Goal: Task Accomplishment & Management: Manage account settings

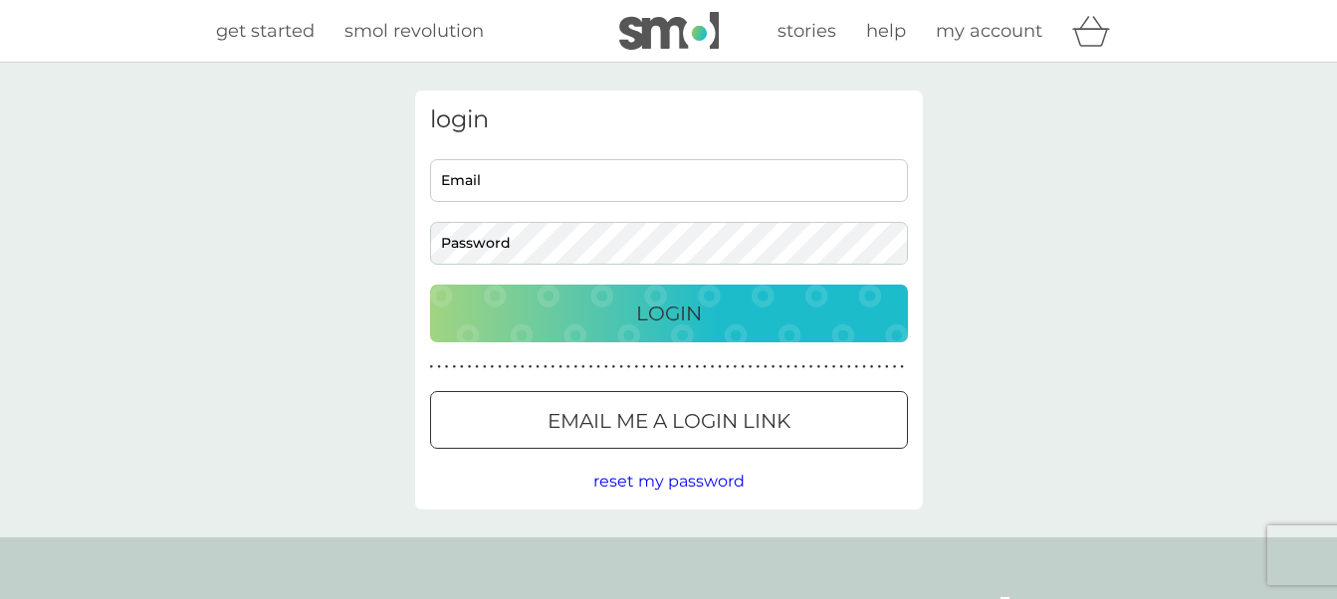
type input "[EMAIL_ADDRESS][PERSON_NAME][DOMAIN_NAME]"
click at [676, 312] on p "Login" at bounding box center [669, 314] width 66 height 32
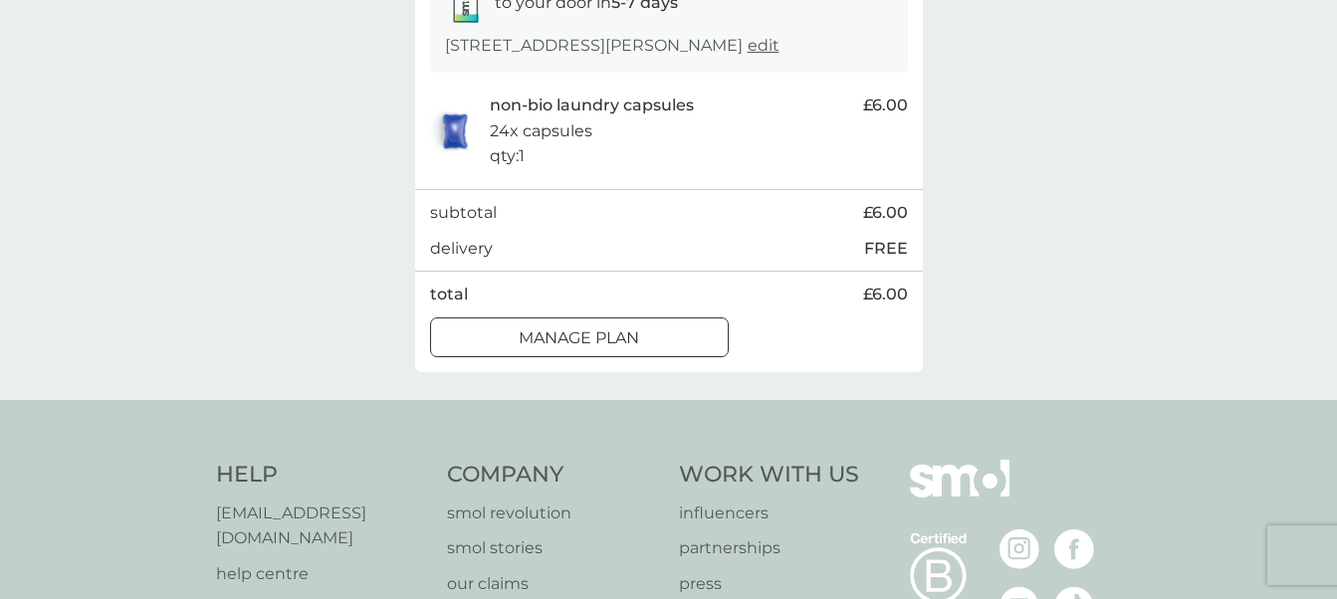
scroll to position [374, 0]
click at [671, 333] on div "Manage plan" at bounding box center [579, 336] width 297 height 26
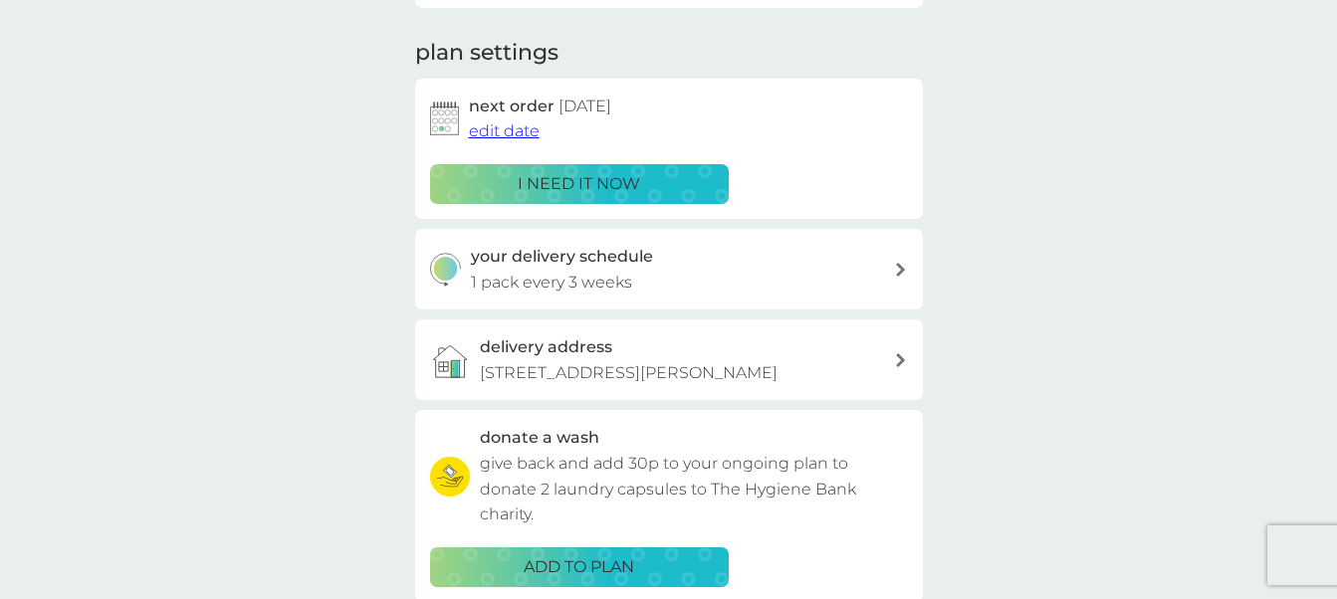
scroll to position [261, 0]
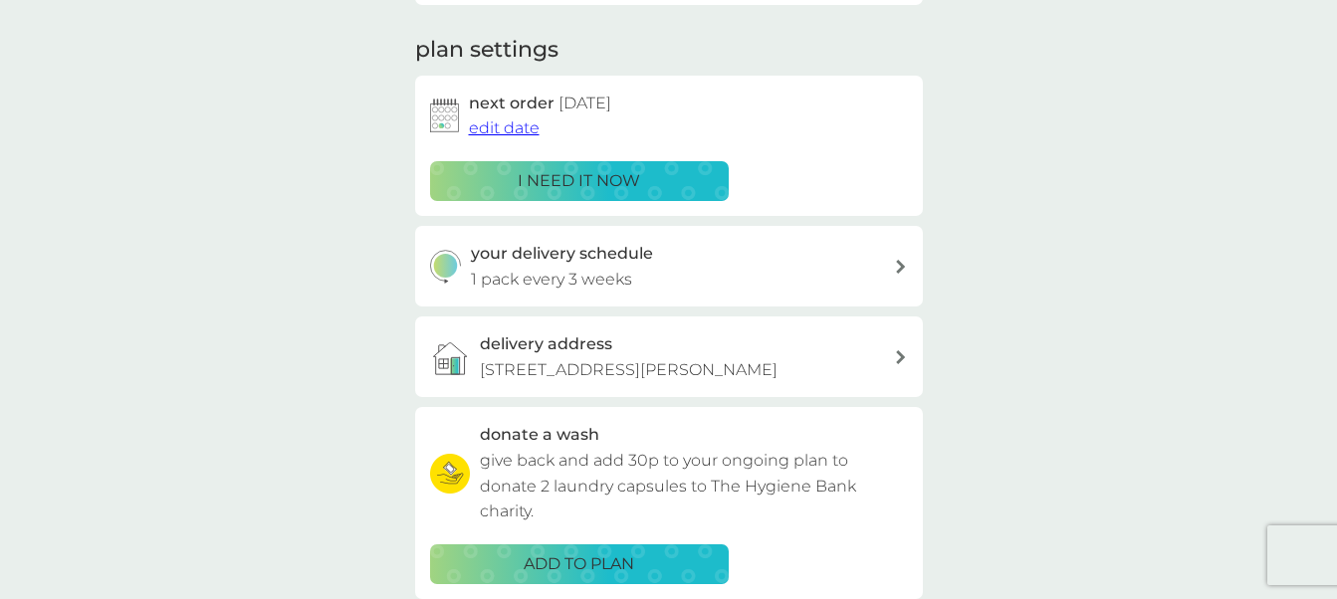
click at [488, 129] on span "edit date" at bounding box center [504, 127] width 71 height 19
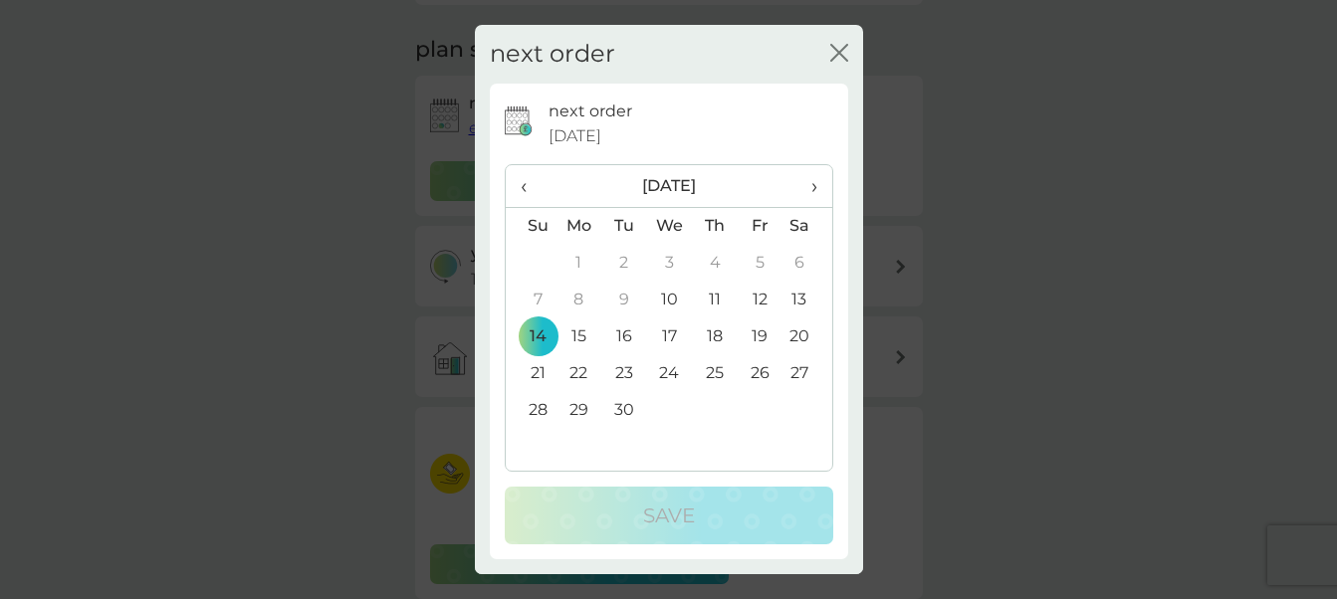
click at [715, 367] on td "25" at bounding box center [714, 373] width 45 height 37
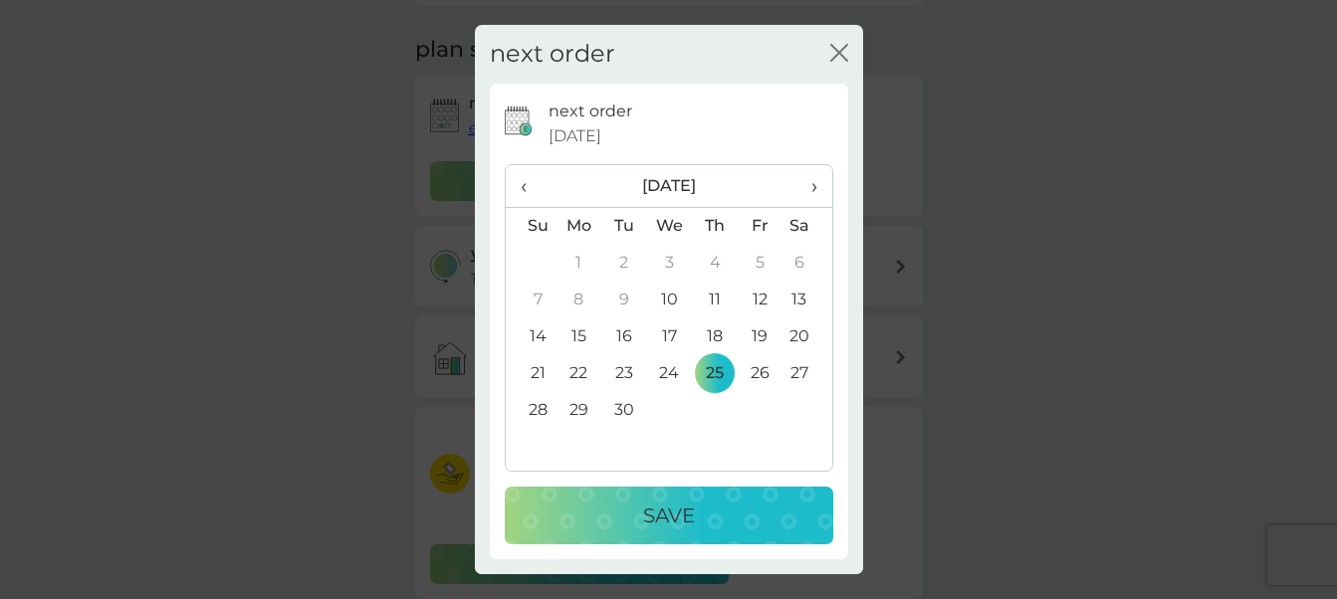
click at [681, 515] on p "Save" at bounding box center [669, 516] width 52 height 32
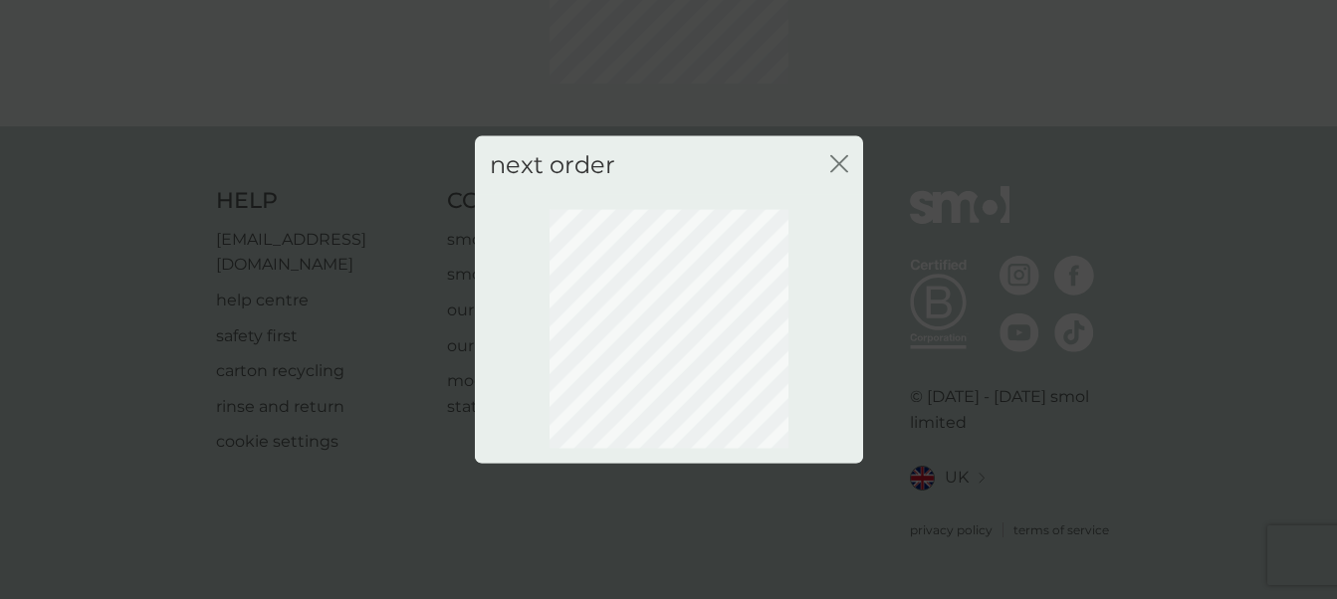
scroll to position [236, 0]
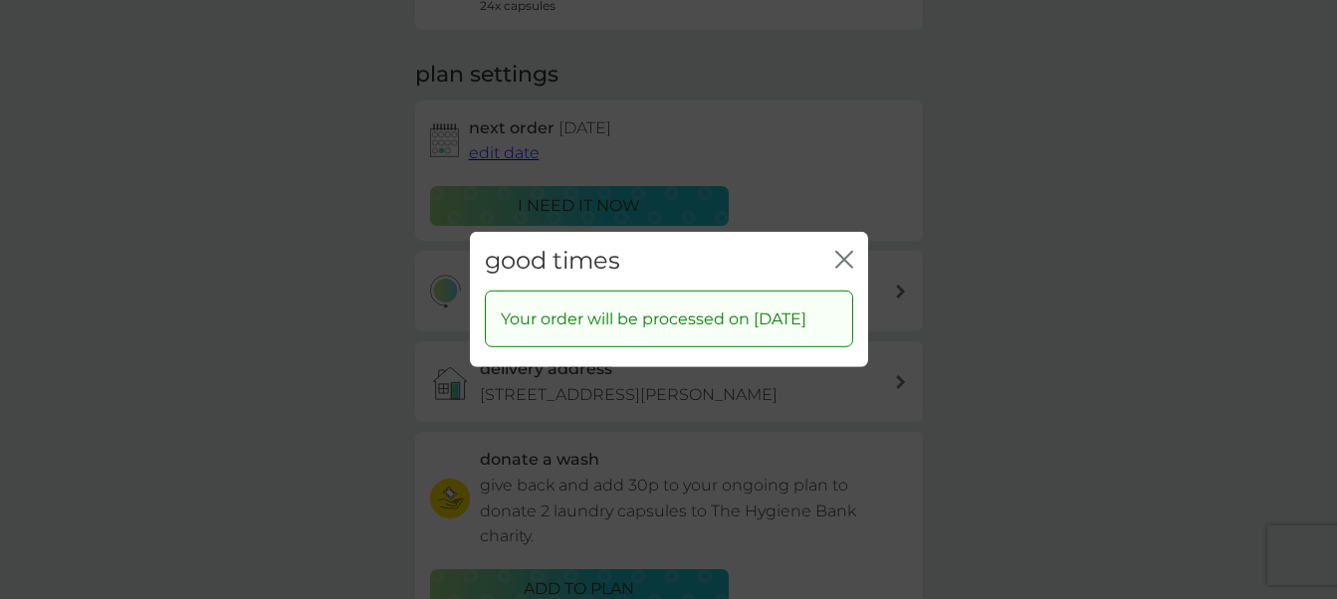
click at [837, 251] on icon "close" at bounding box center [844, 260] width 18 height 18
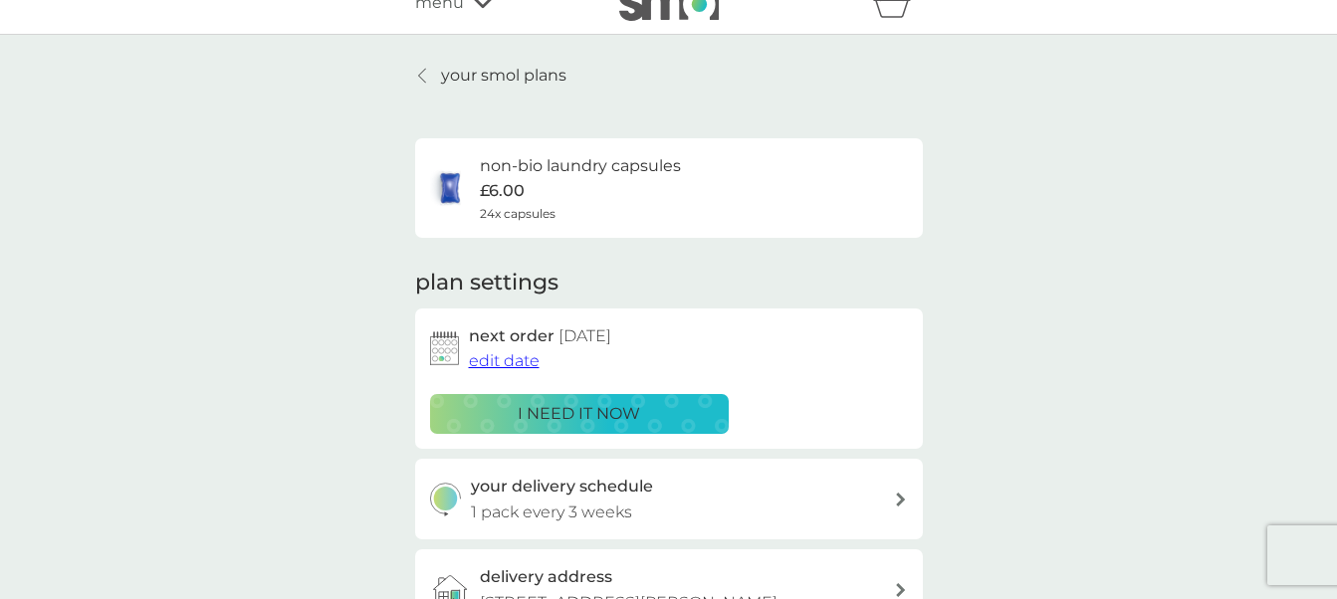
scroll to position [0, 0]
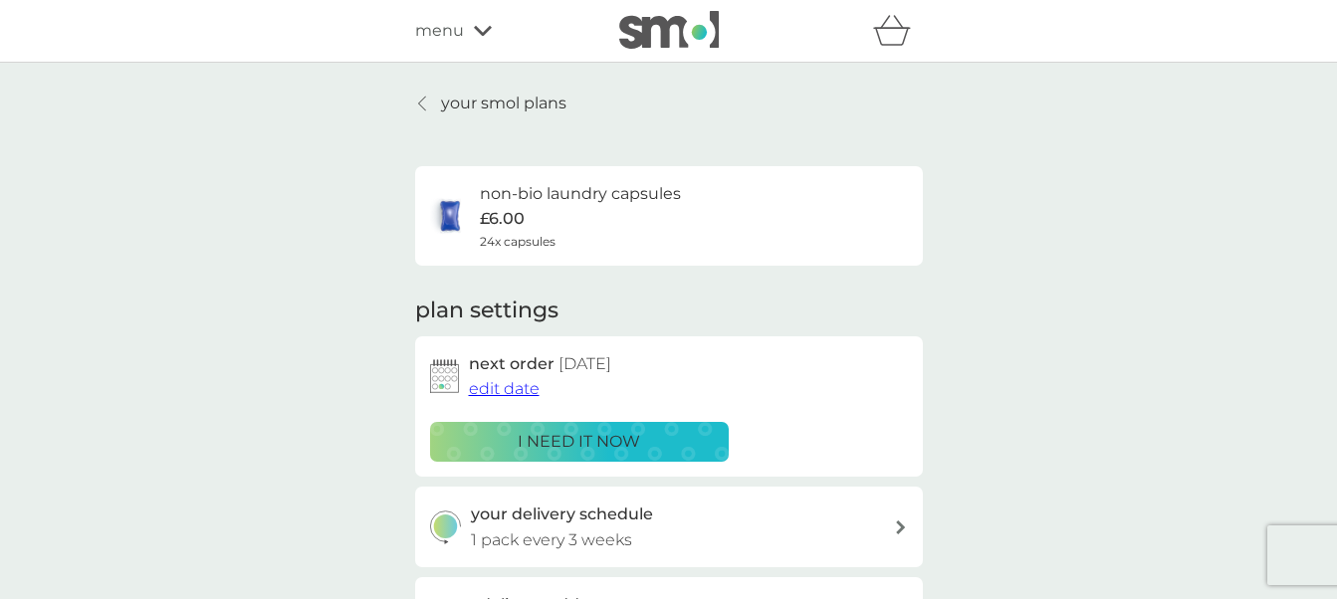
click at [474, 108] on p "your smol plans" at bounding box center [503, 104] width 125 height 26
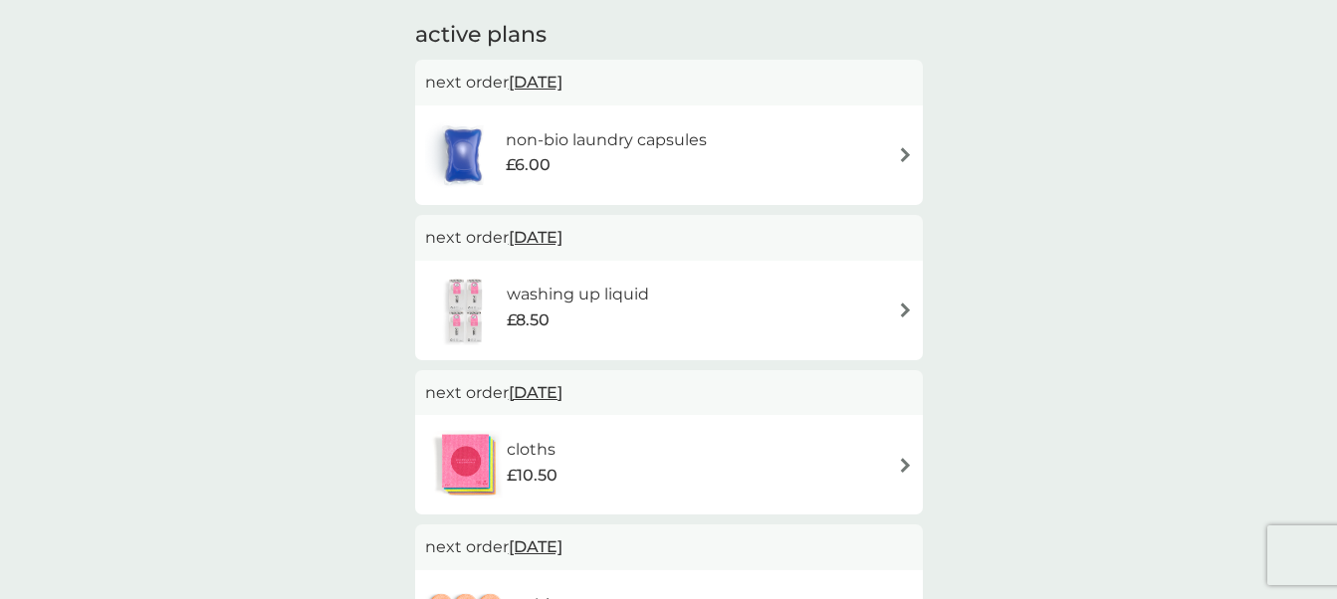
scroll to position [339, 0]
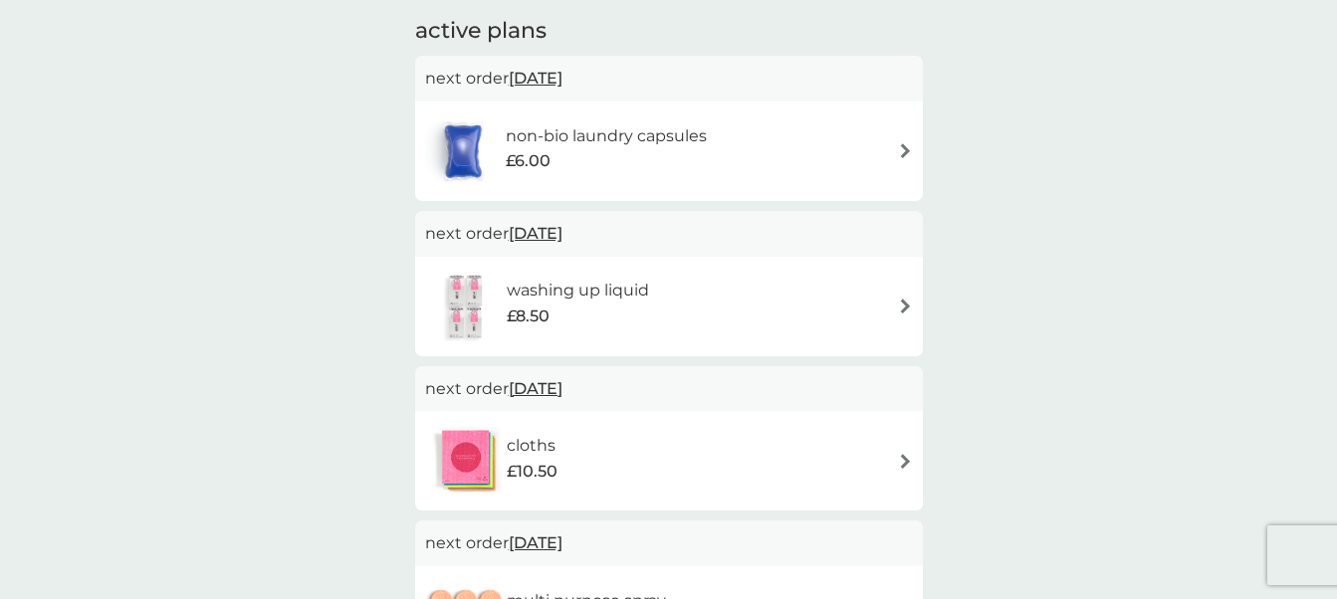
click at [904, 310] on img at bounding box center [905, 306] width 15 height 15
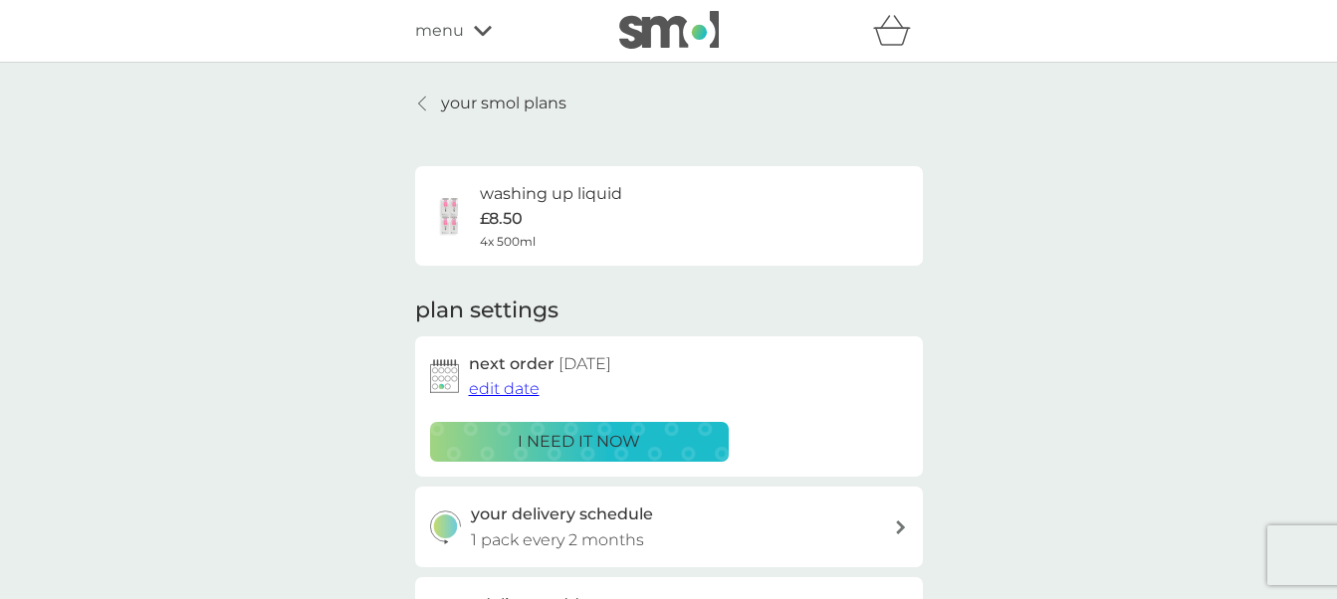
click at [518, 384] on span "edit date" at bounding box center [504, 388] width 71 height 19
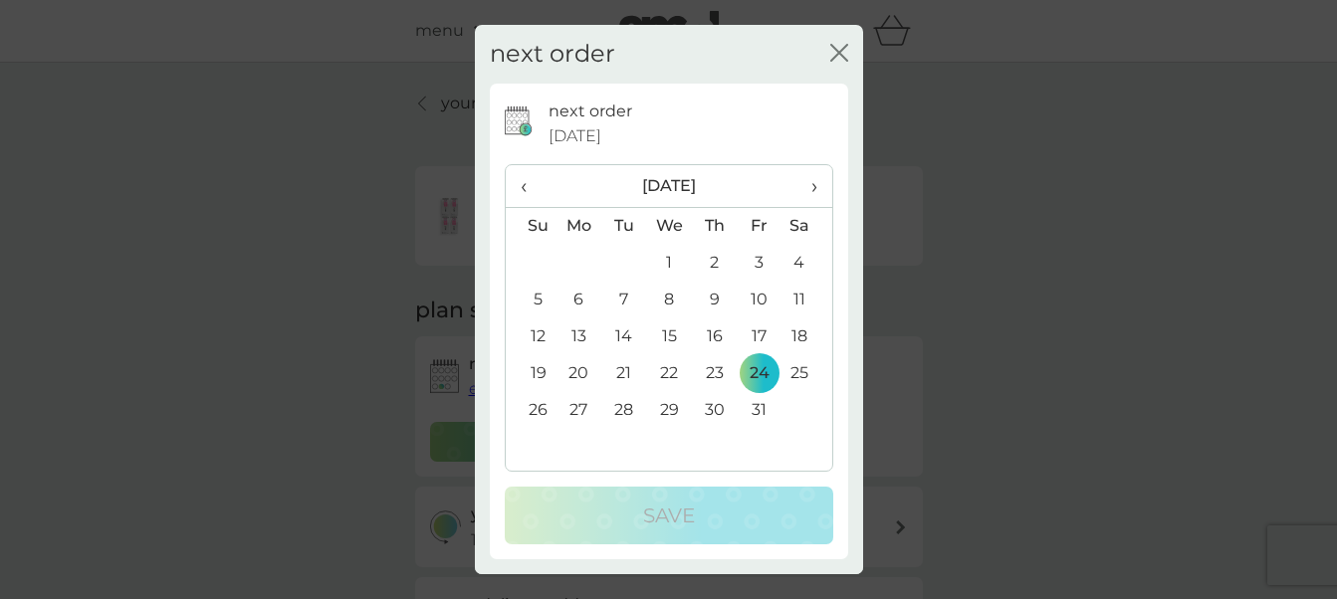
click at [525, 190] on span "‹" at bounding box center [530, 186] width 21 height 42
click at [716, 370] on td "25" at bounding box center [714, 373] width 45 height 37
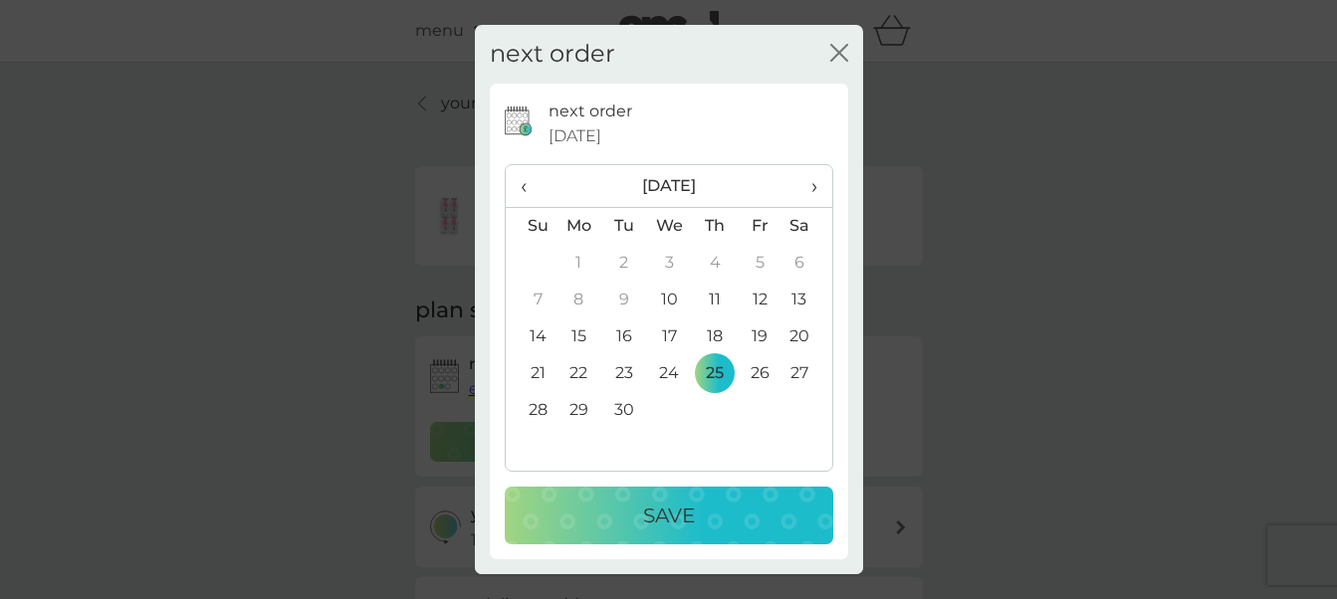
click at [684, 523] on p "Save" at bounding box center [669, 516] width 52 height 32
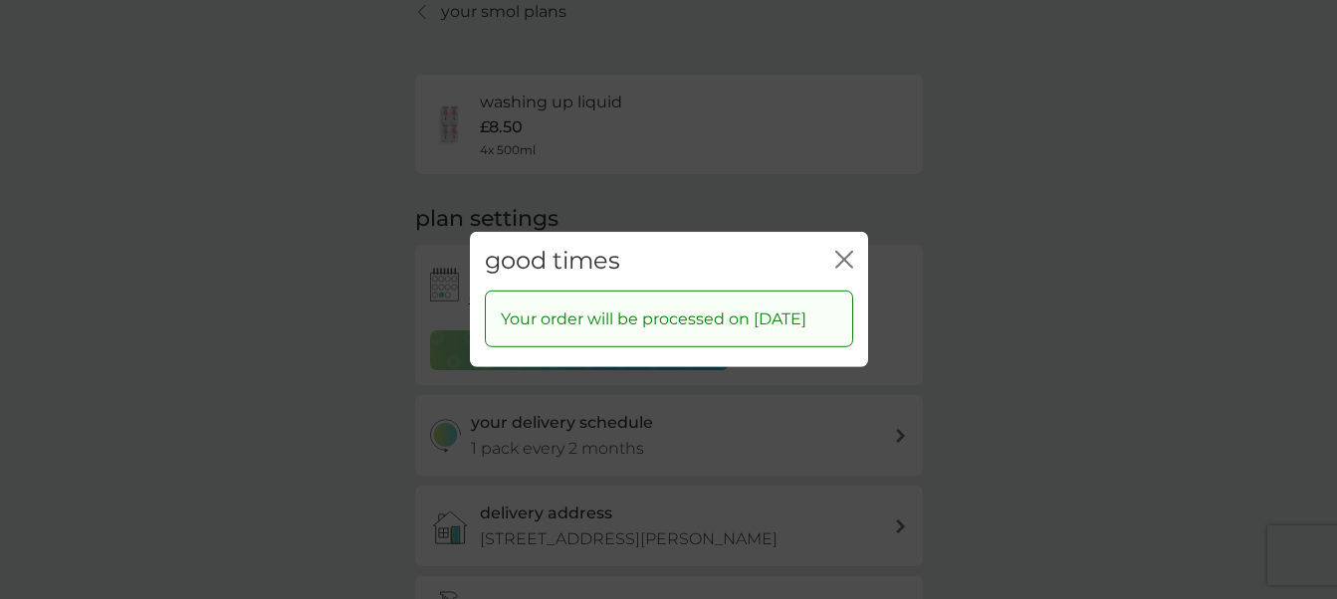
scroll to position [94, 0]
click at [839, 252] on icon "close" at bounding box center [840, 260] width 8 height 16
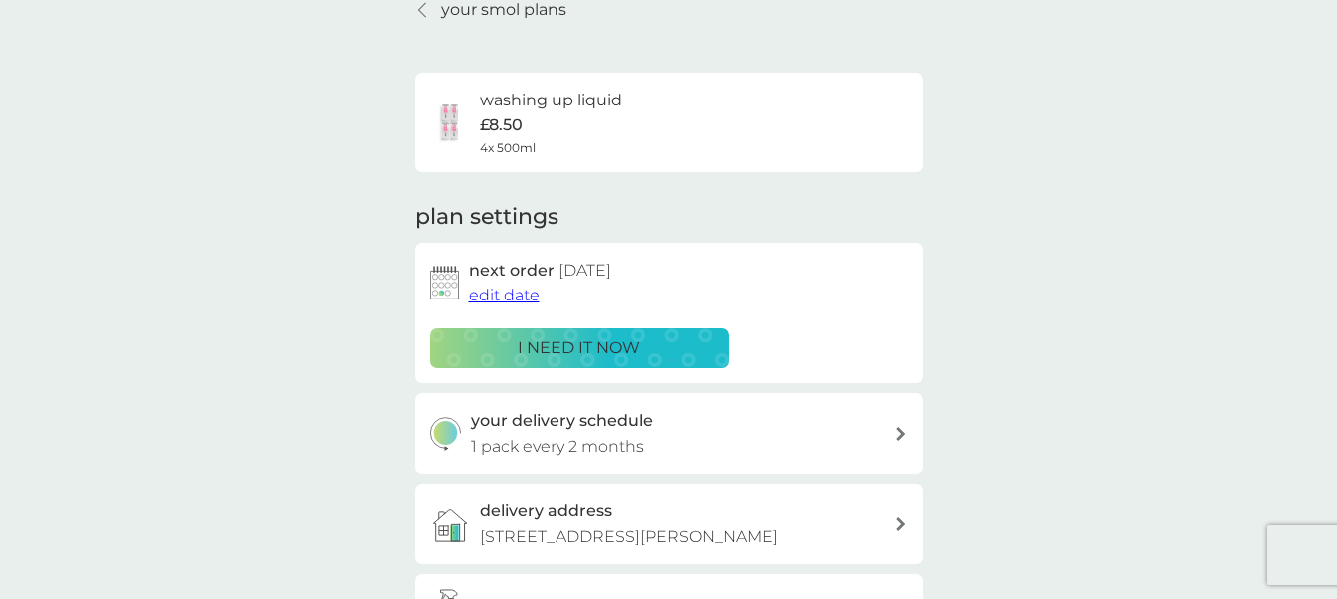
click at [528, 8] on p "your smol plans" at bounding box center [503, 10] width 125 height 26
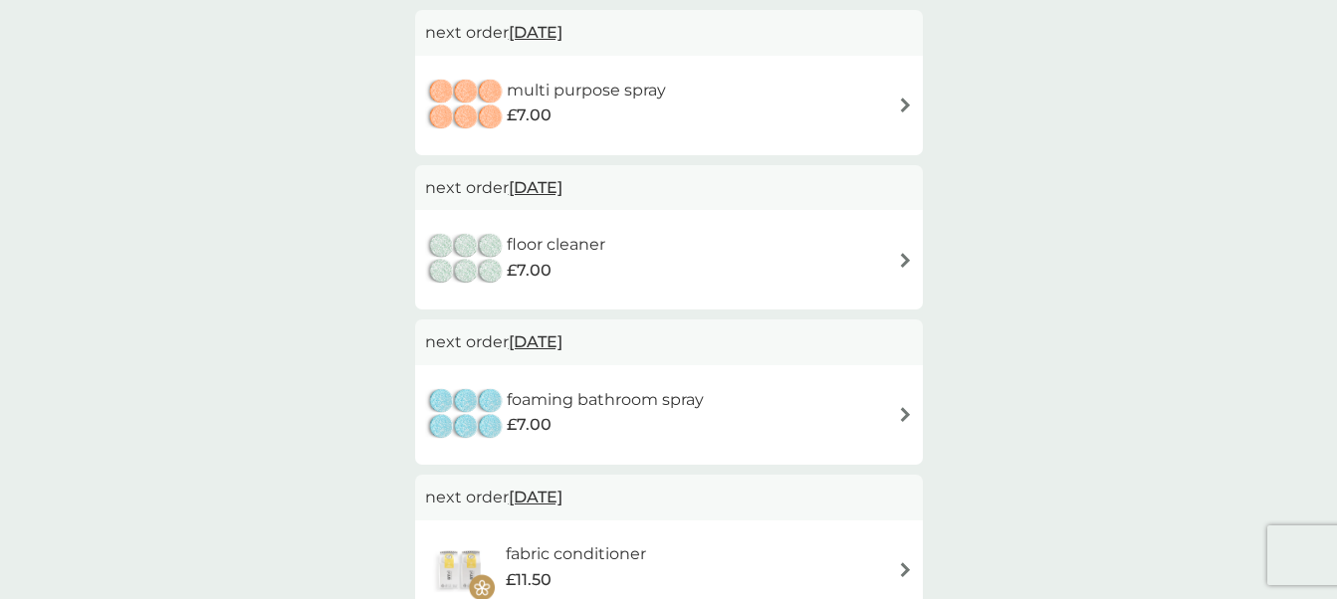
scroll to position [854, 0]
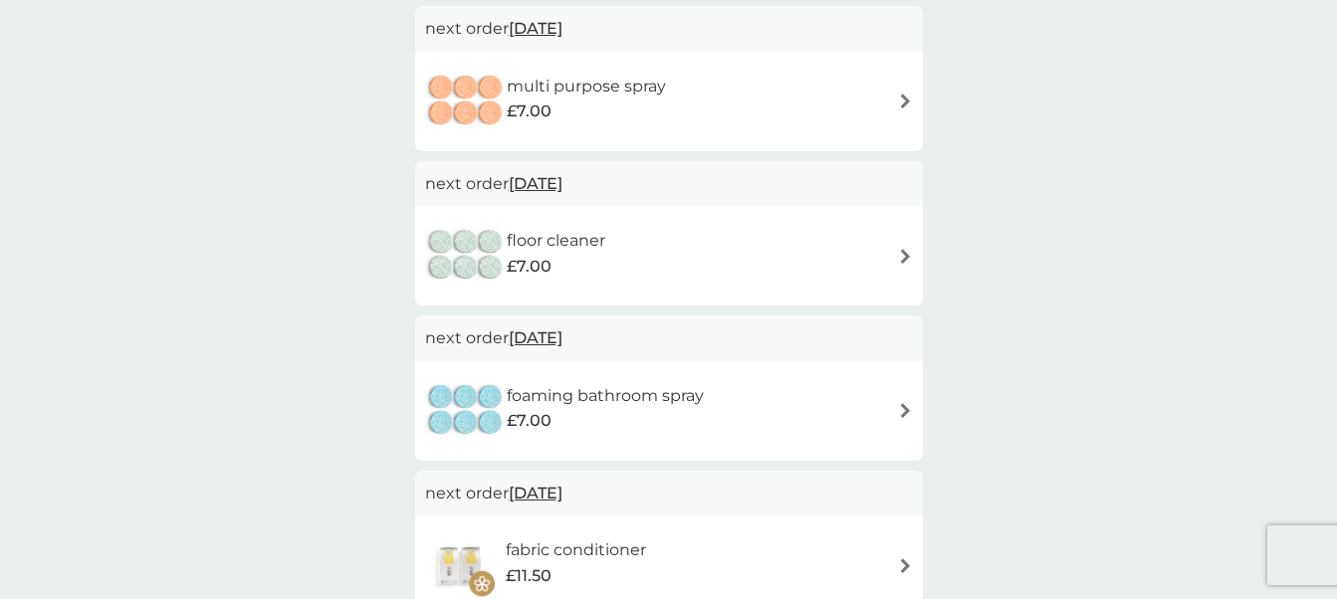
click at [900, 104] on img at bounding box center [905, 101] width 15 height 15
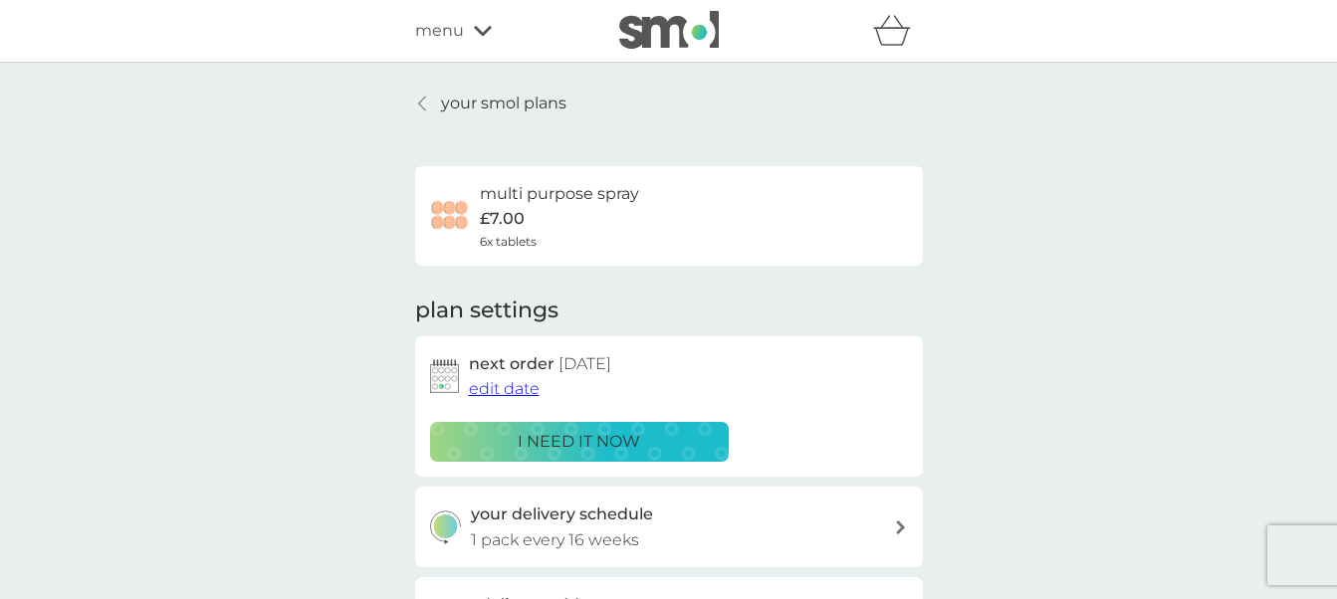
click at [488, 387] on span "edit date" at bounding box center [504, 388] width 71 height 19
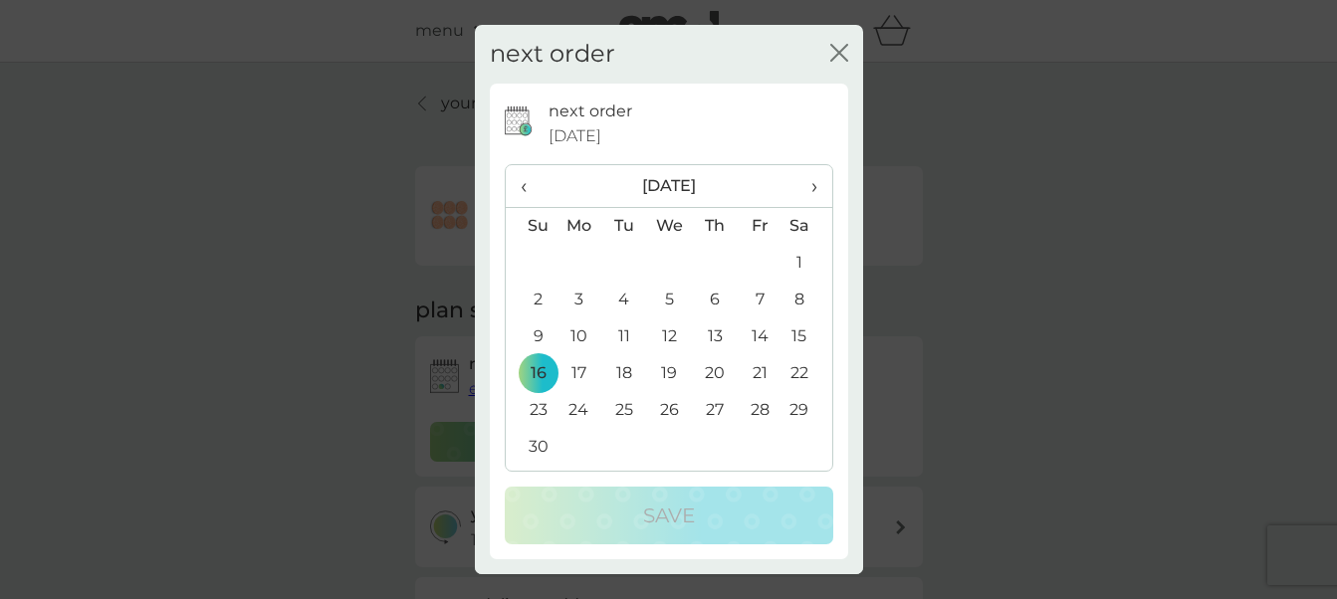
click at [715, 411] on td "27" at bounding box center [714, 410] width 45 height 37
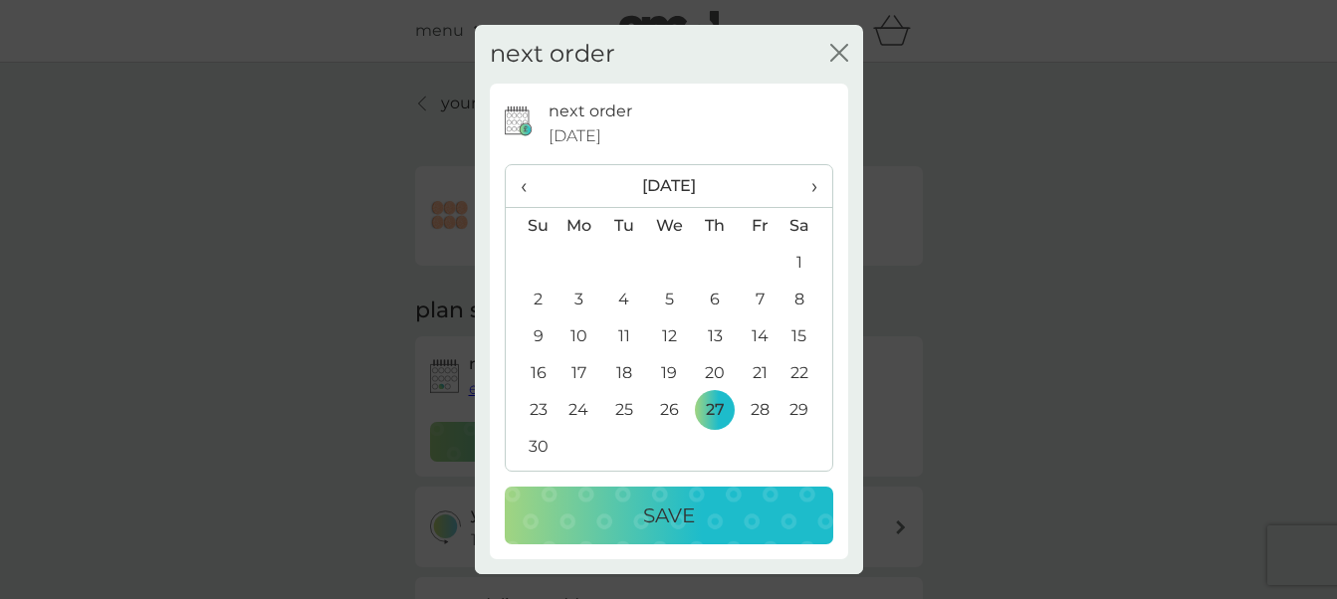
click at [705, 502] on div "Save" at bounding box center [668, 516] width 289 height 32
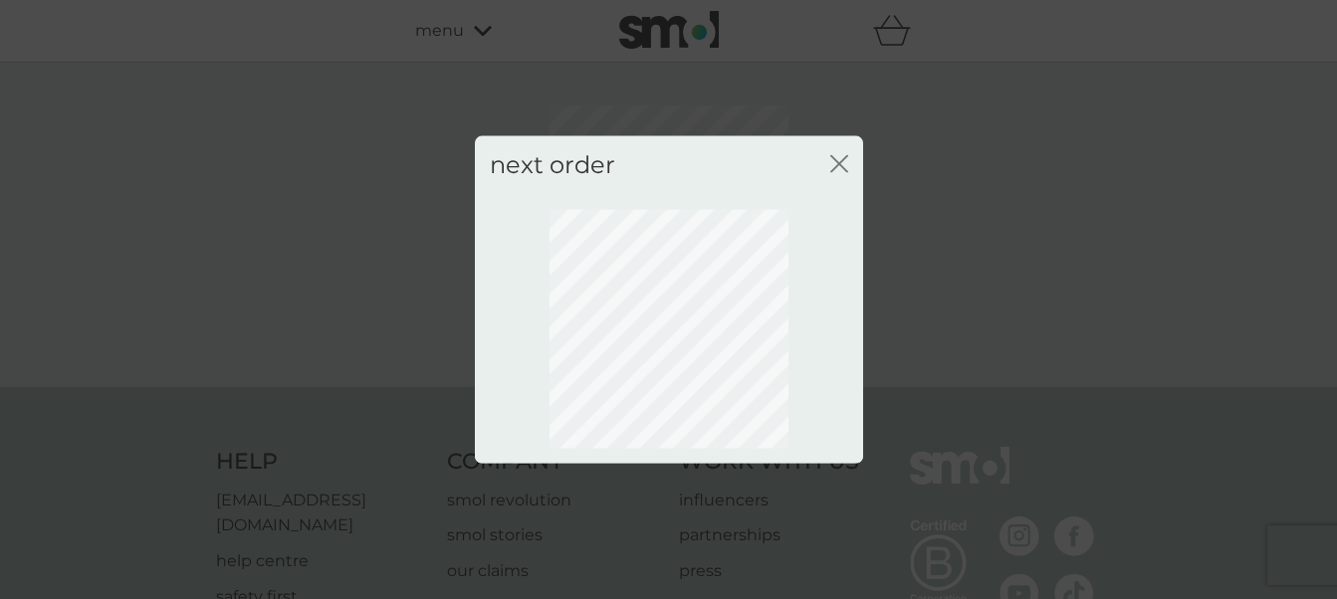
click at [837, 157] on icon "close" at bounding box center [839, 164] width 18 height 18
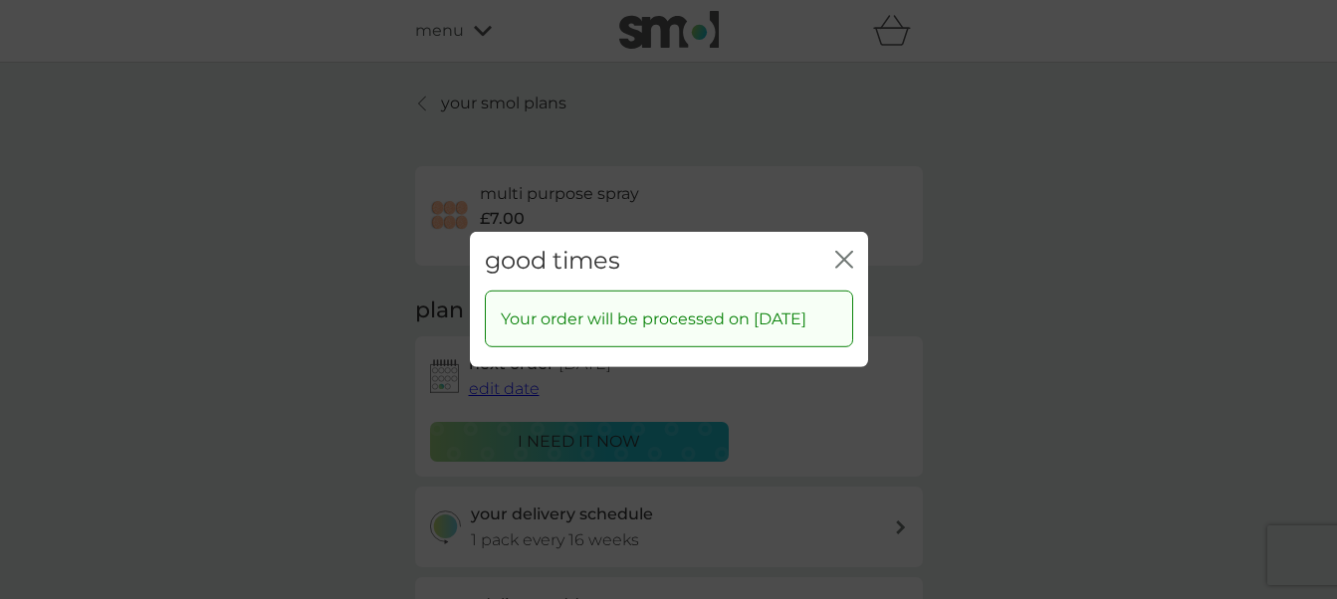
click at [846, 252] on icon "close" at bounding box center [848, 260] width 8 height 16
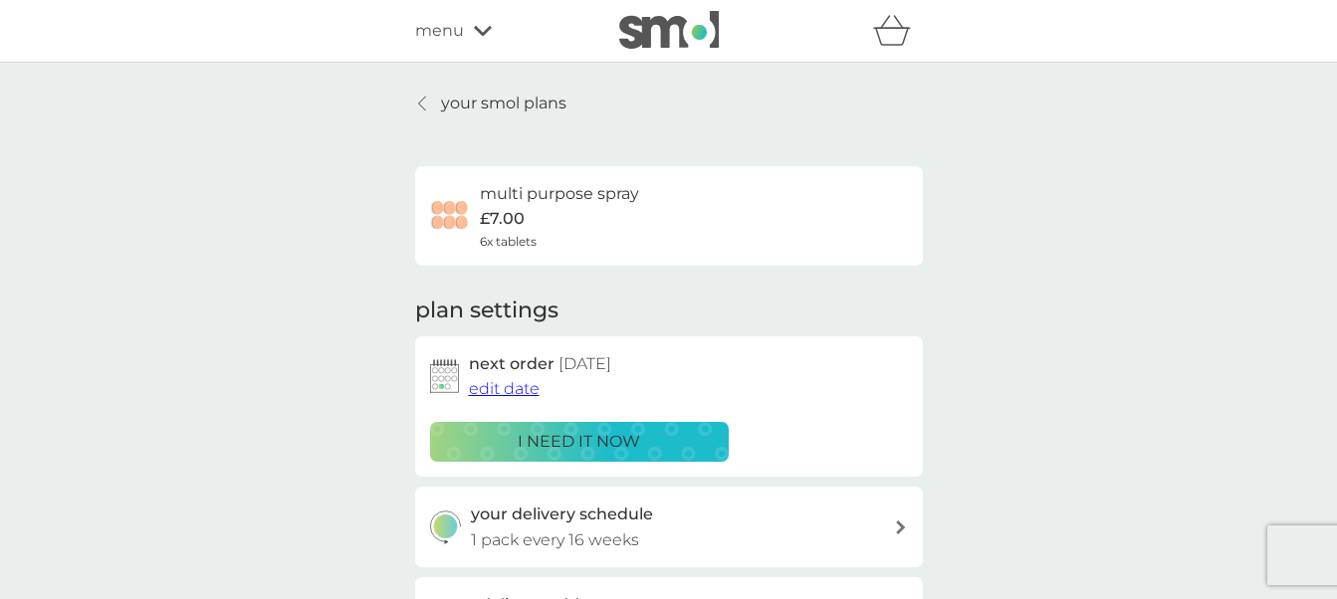
click at [525, 103] on p "your smol plans" at bounding box center [503, 104] width 125 height 26
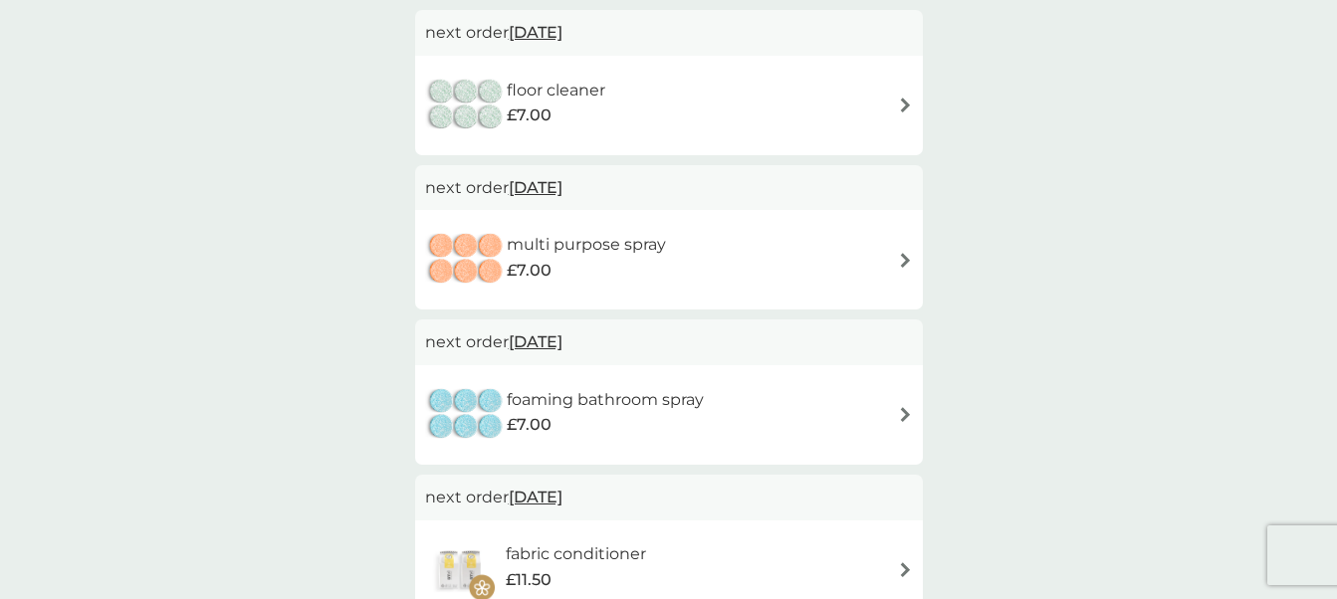
scroll to position [823, 0]
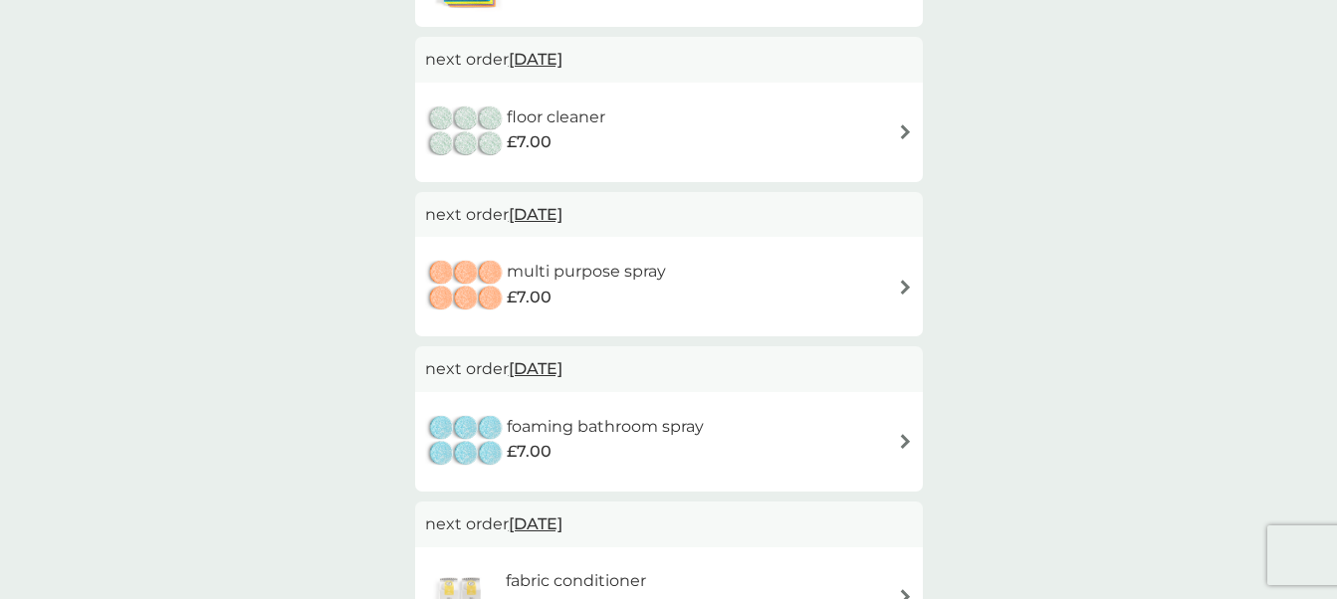
click at [747, 145] on div "floor cleaner £7.00" at bounding box center [669, 133] width 488 height 70
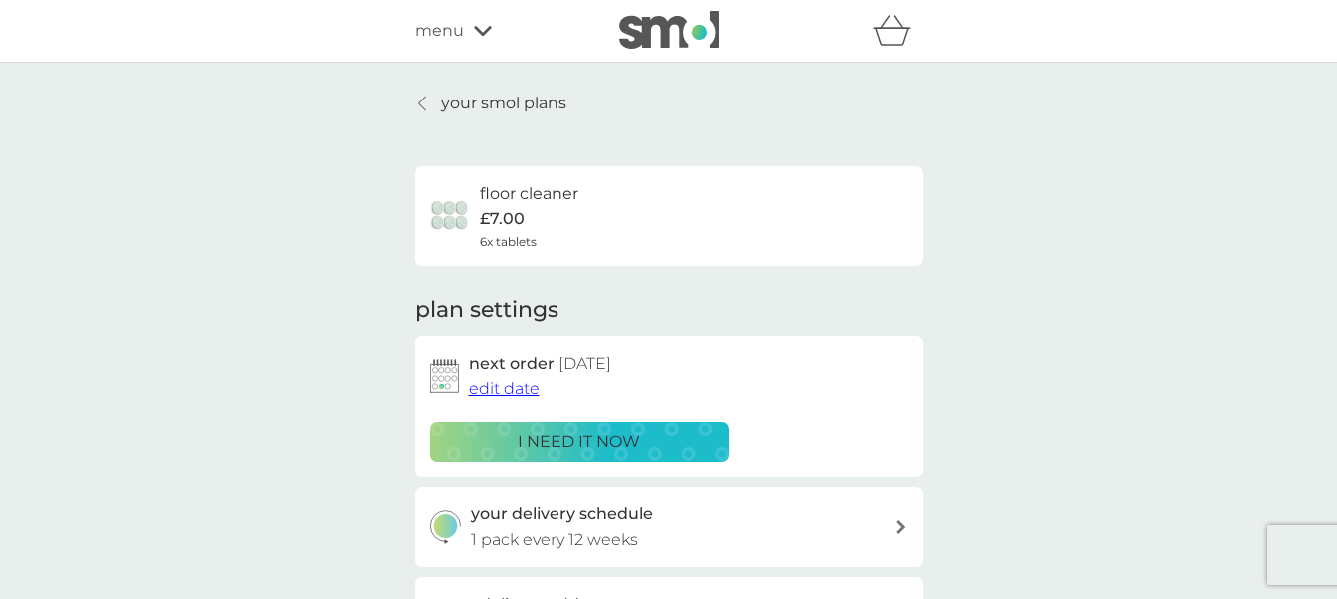
click at [520, 386] on span "edit date" at bounding box center [504, 388] width 71 height 19
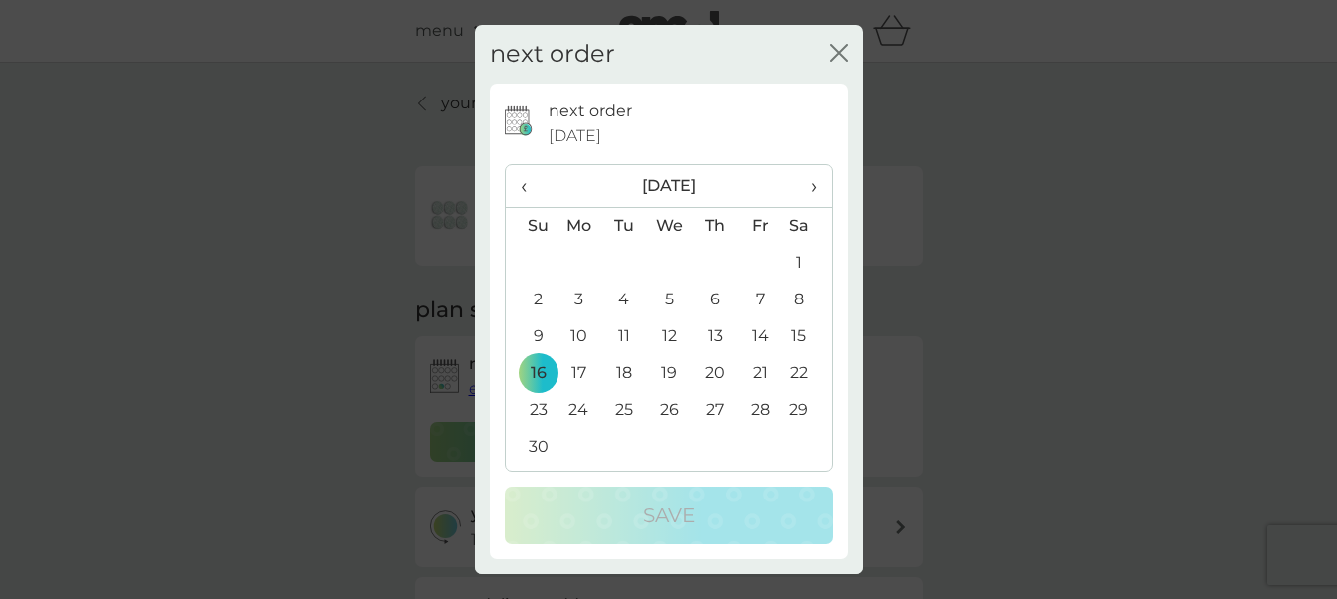
click at [716, 403] on td "27" at bounding box center [714, 410] width 45 height 37
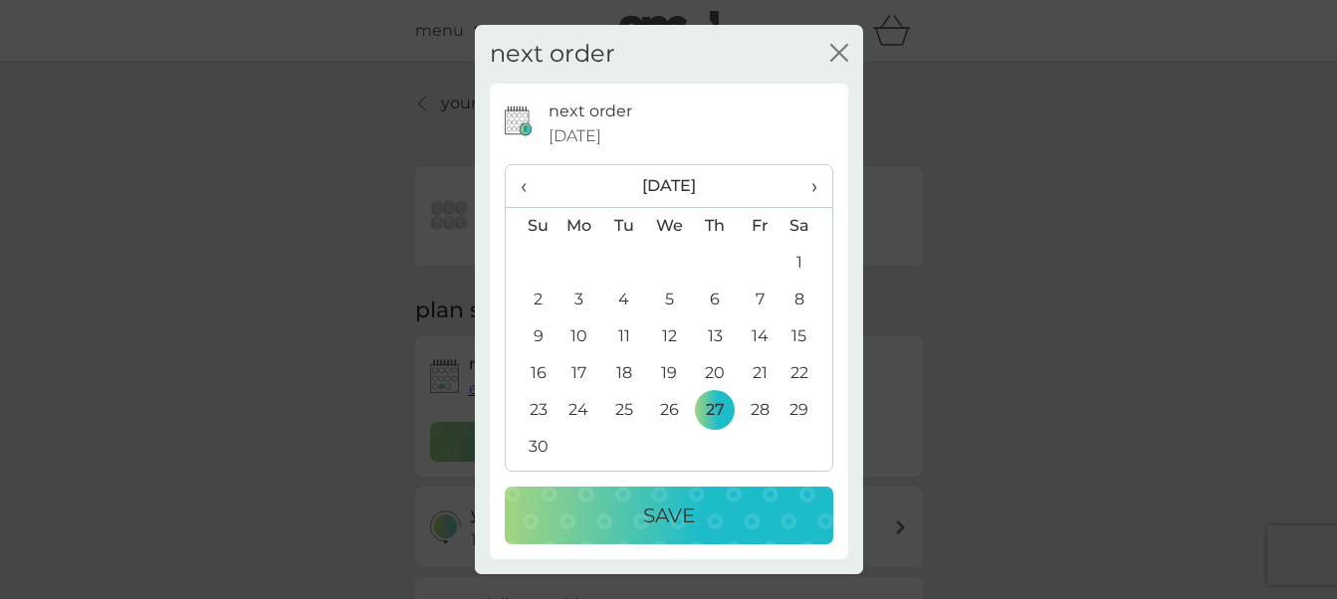
click at [691, 503] on p "Save" at bounding box center [669, 516] width 52 height 32
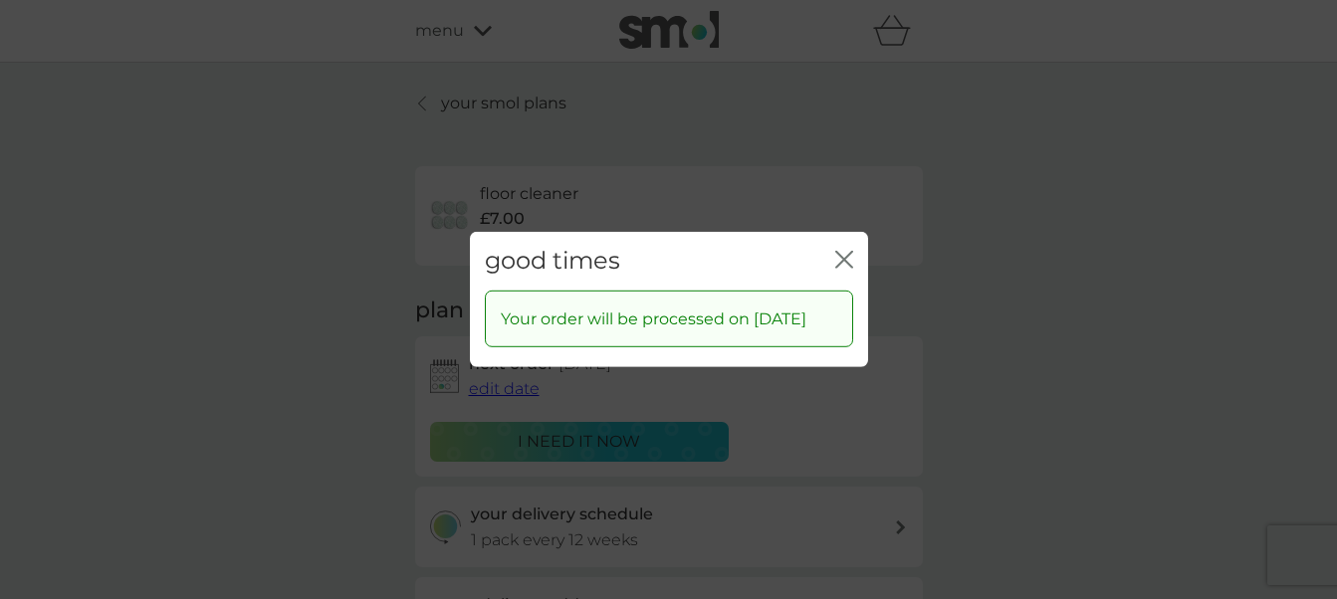
click at [842, 252] on icon "close" at bounding box center [840, 260] width 8 height 16
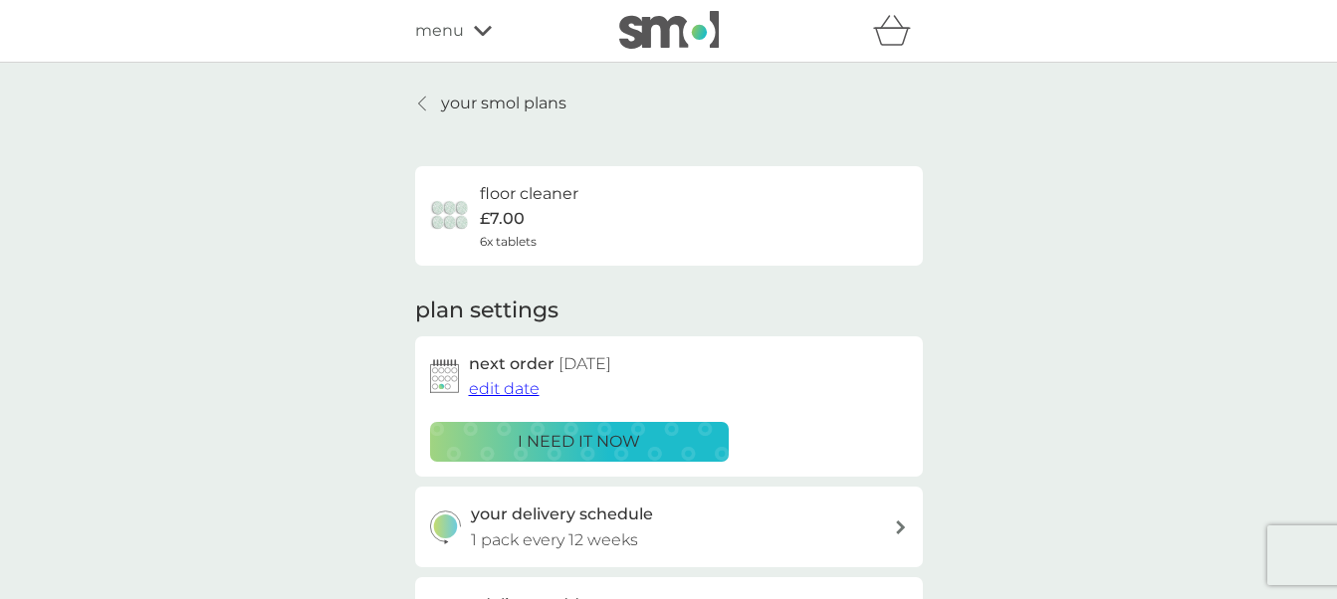
click at [532, 105] on p "your smol plans" at bounding box center [503, 104] width 125 height 26
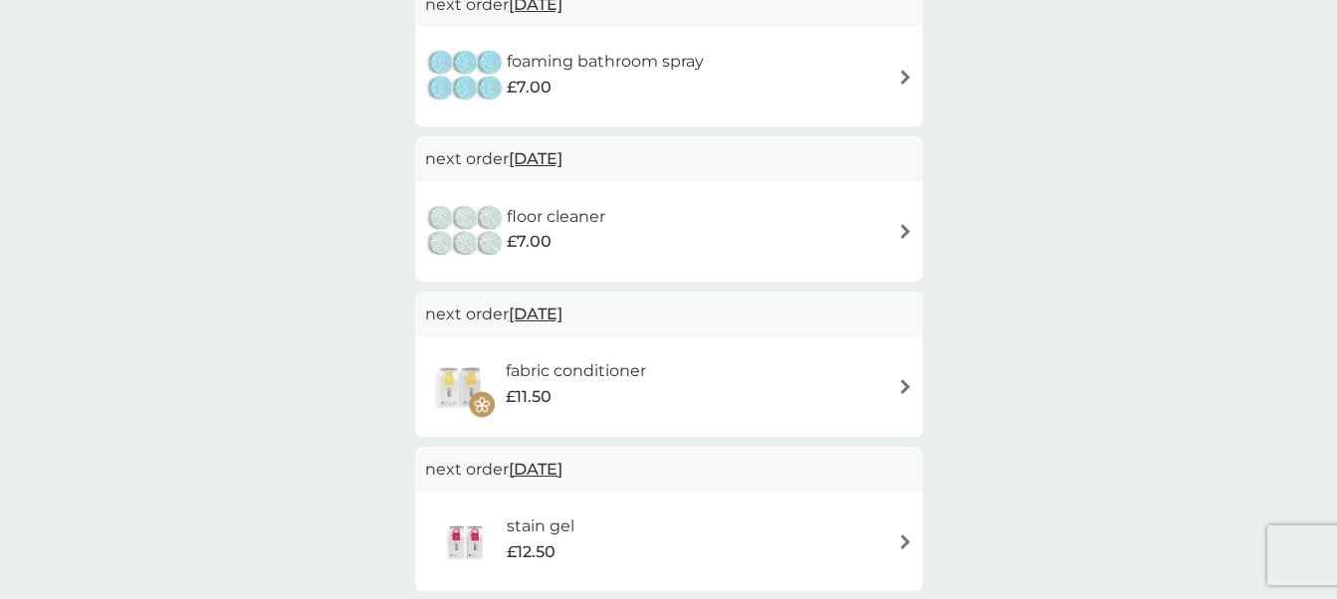
scroll to position [1040, 0]
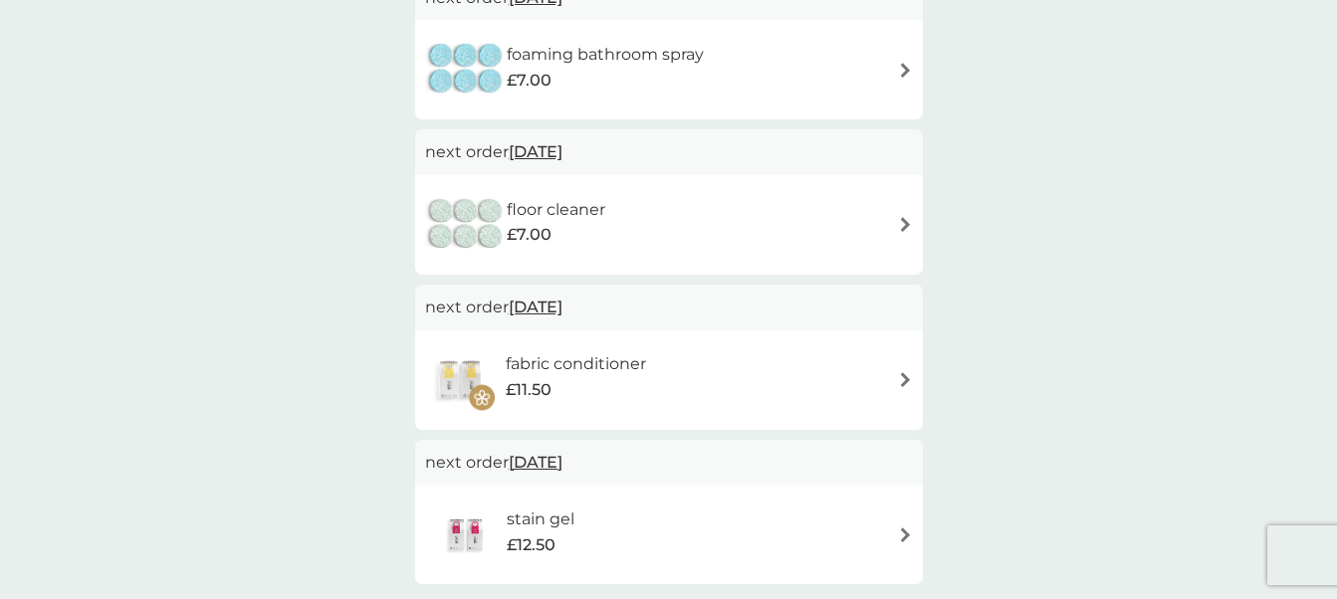
click at [562, 301] on span "27 Feb 2026" at bounding box center [536, 307] width 54 height 39
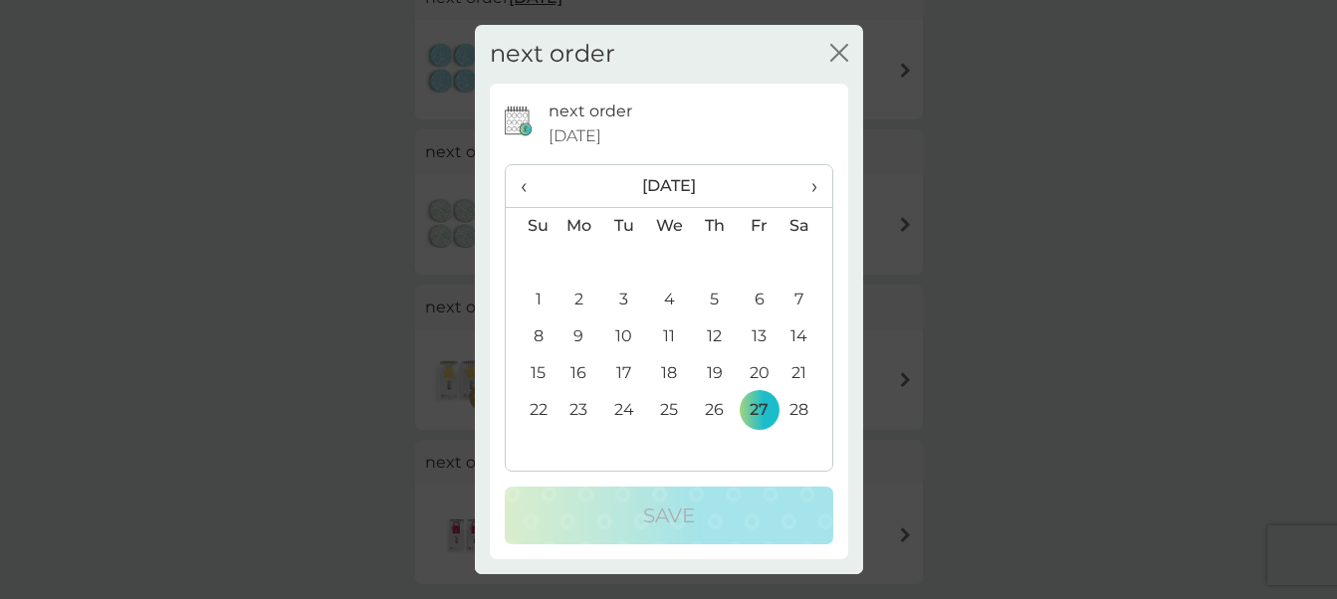
click at [525, 179] on span "‹" at bounding box center [530, 186] width 21 height 42
click at [521, 190] on span "‹" at bounding box center [530, 186] width 21 height 42
click at [816, 186] on span "›" at bounding box center [806, 186] width 20 height 42
click at [800, 372] on td "27" at bounding box center [806, 373] width 50 height 37
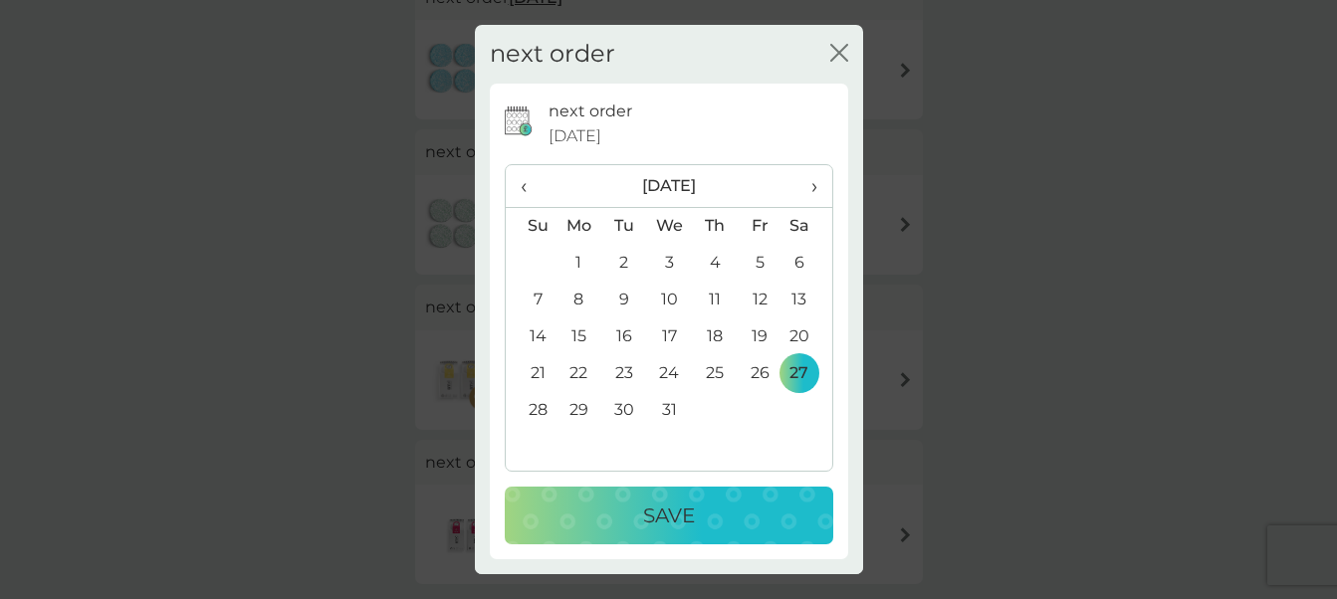
click at [755, 517] on div "Save" at bounding box center [668, 516] width 289 height 32
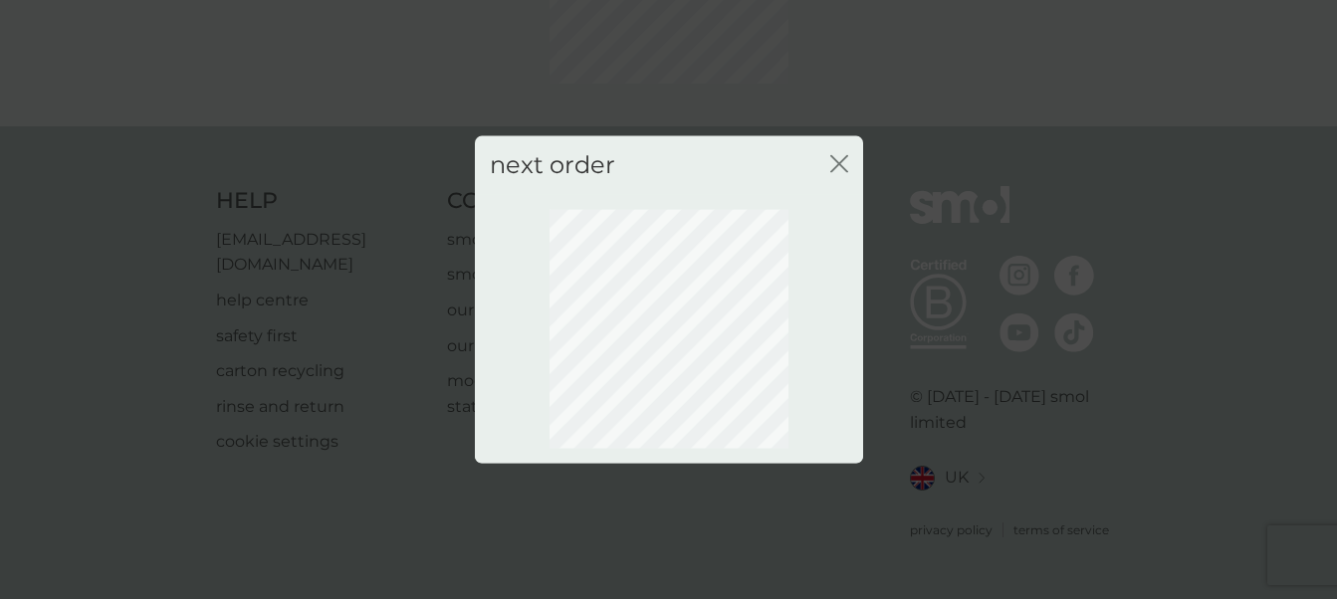
scroll to position [236, 0]
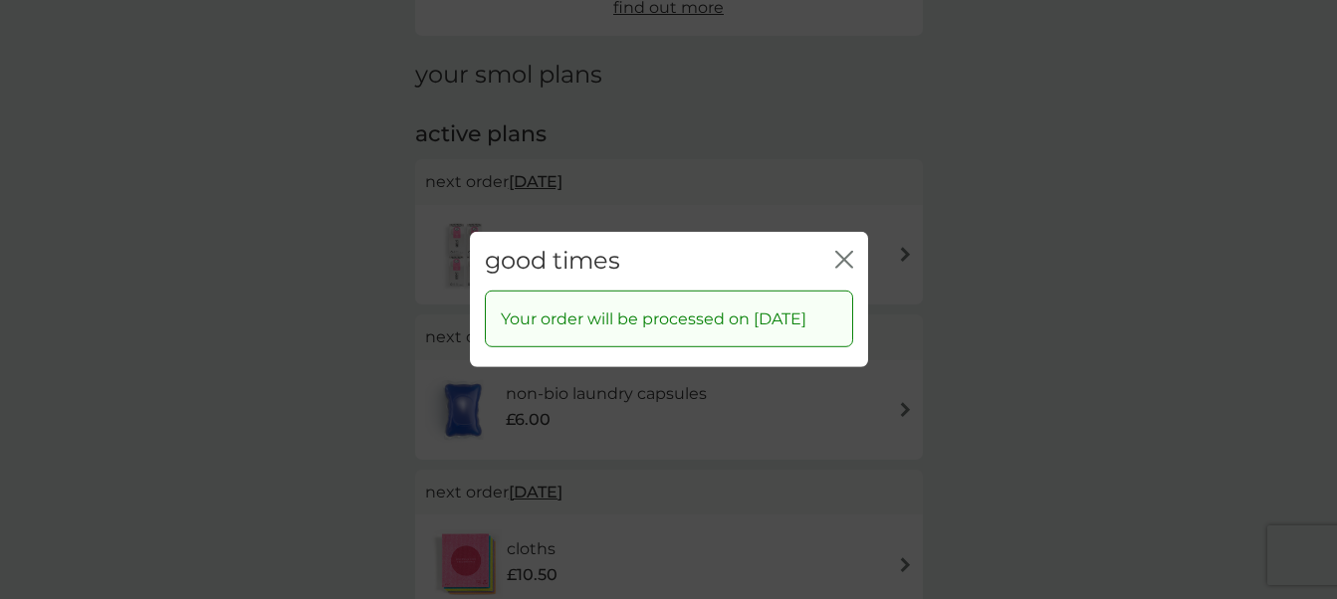
click at [845, 251] on icon "close" at bounding box center [844, 260] width 18 height 18
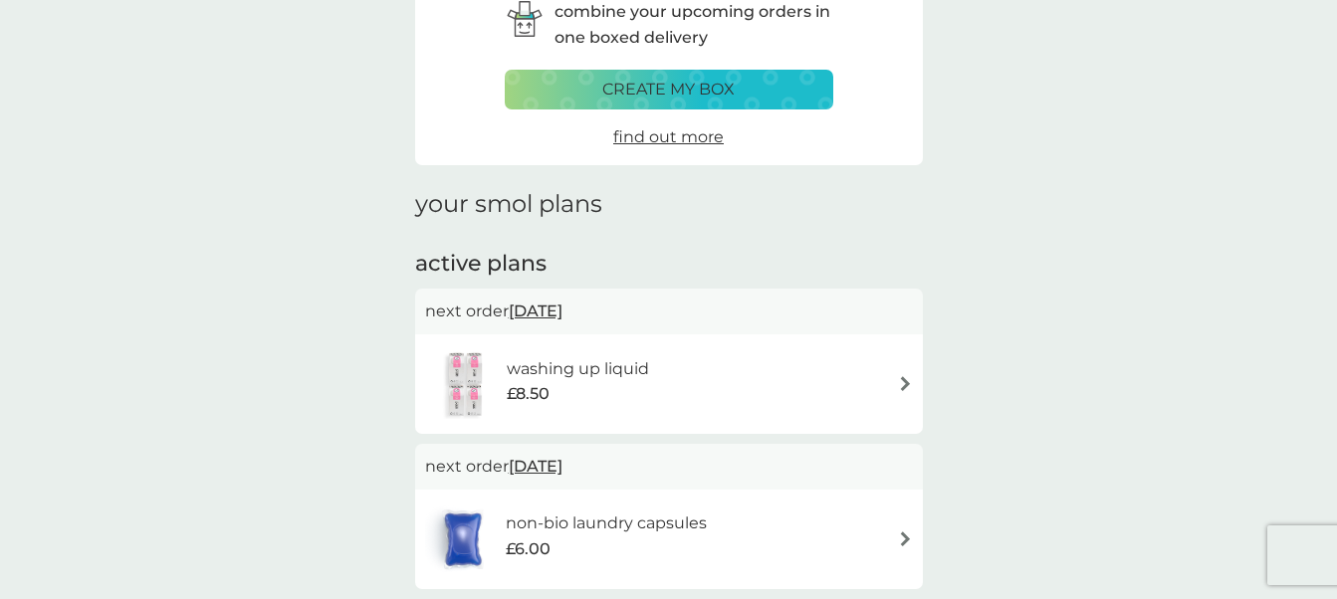
scroll to position [0, 0]
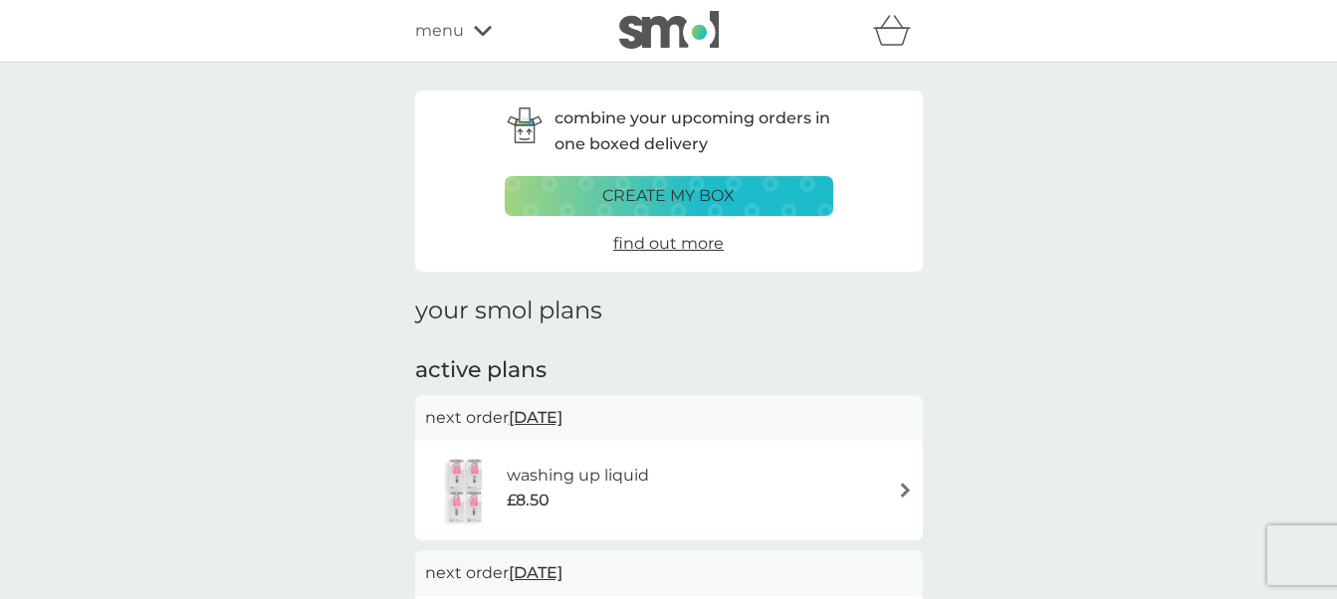
click at [749, 195] on div "create my box" at bounding box center [669, 196] width 303 height 26
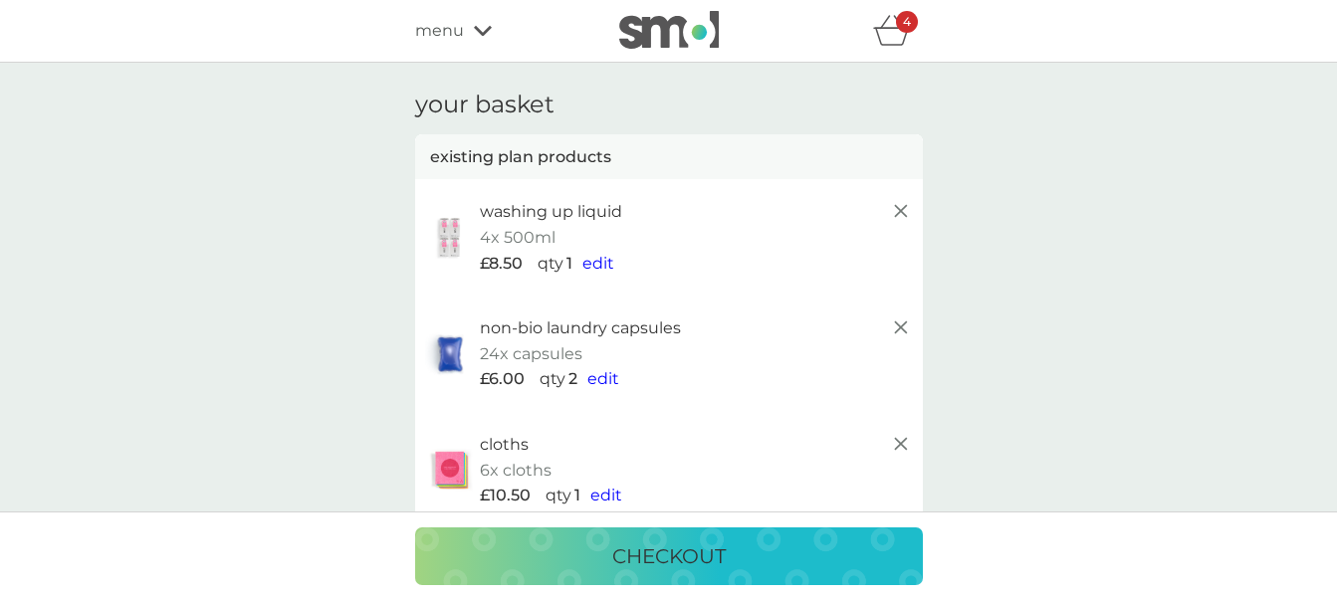
click at [483, 25] on icon at bounding box center [483, 31] width 18 height 12
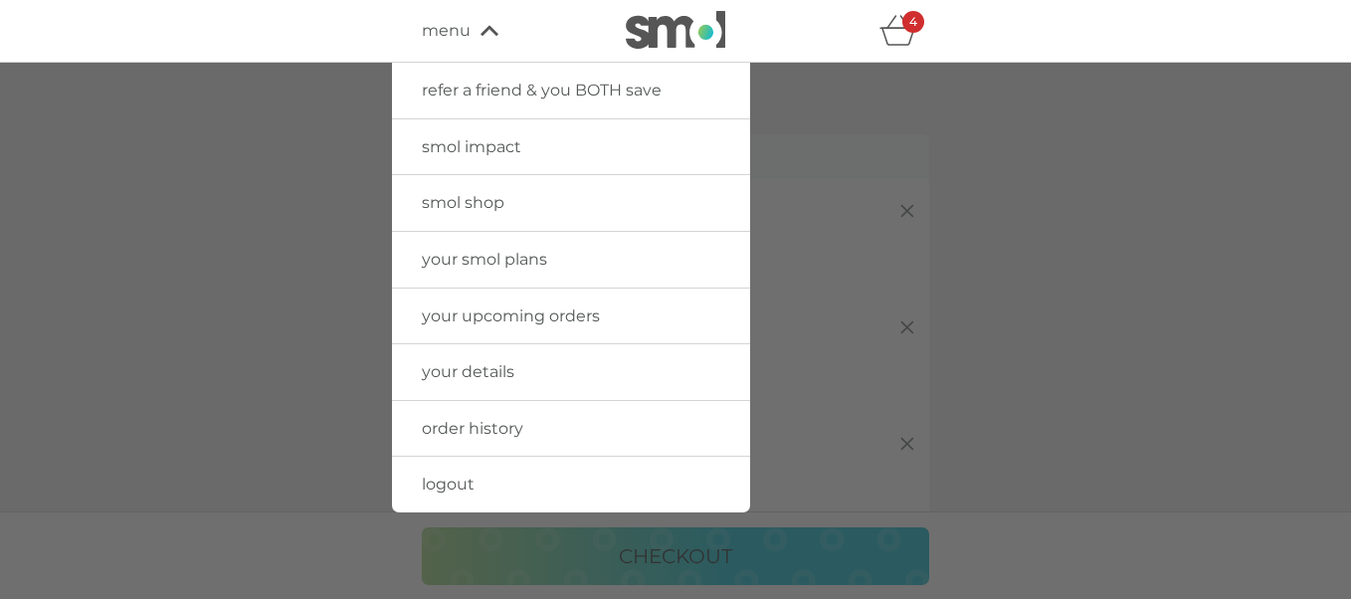
click at [534, 263] on span "your smol plans" at bounding box center [484, 259] width 125 height 19
